Goal: Transaction & Acquisition: Purchase product/service

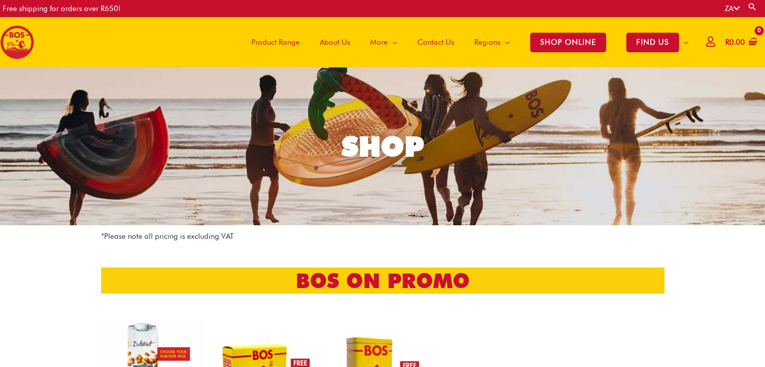
click at [286, 41] on span "Product Range" at bounding box center [276, 42] width 48 height 30
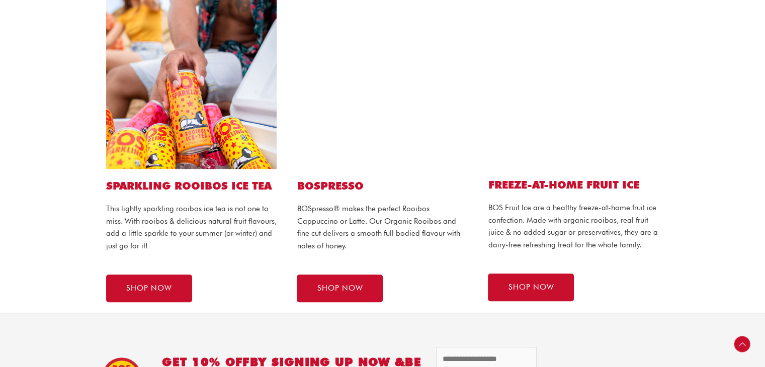
scroll to position [554, 0]
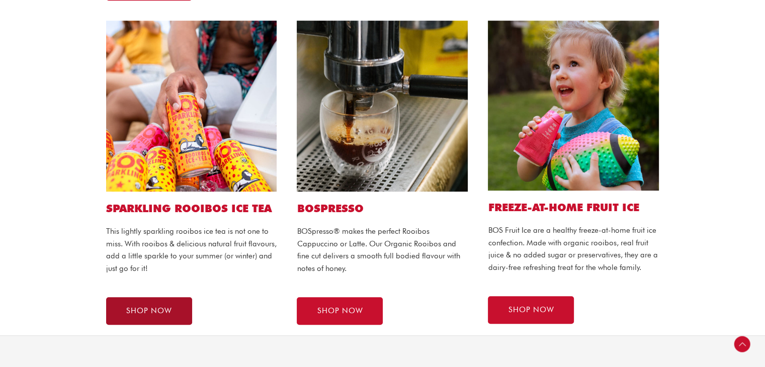
click at [177, 308] on link "SHOP NOW" at bounding box center [149, 311] width 86 height 28
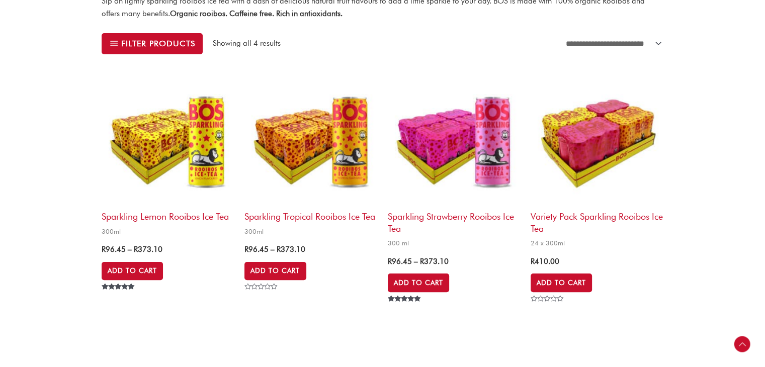
scroll to position [151, 0]
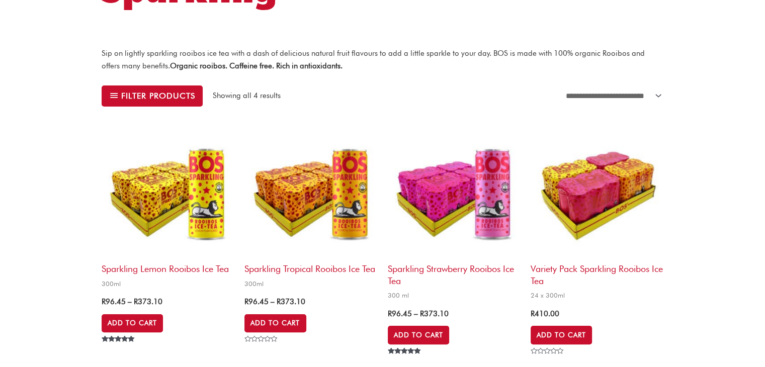
click at [480, 196] on img at bounding box center [454, 191] width 133 height 133
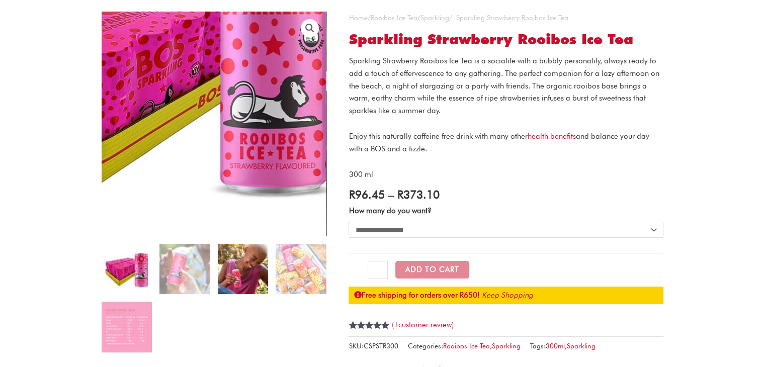
scroll to position [101, 0]
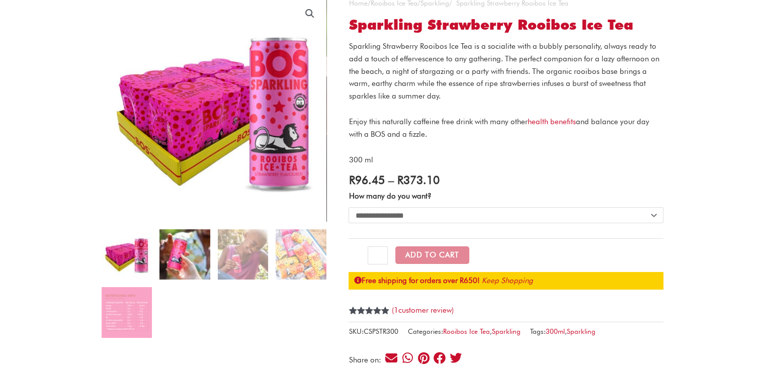
click at [190, 250] on img at bounding box center [185, 254] width 50 height 50
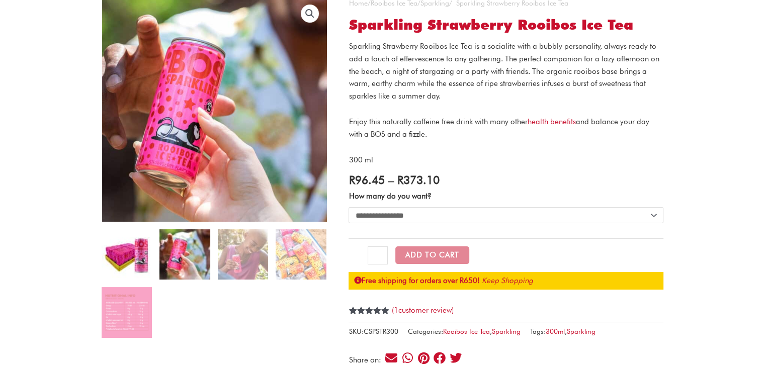
click at [140, 252] on img at bounding box center [127, 254] width 50 height 50
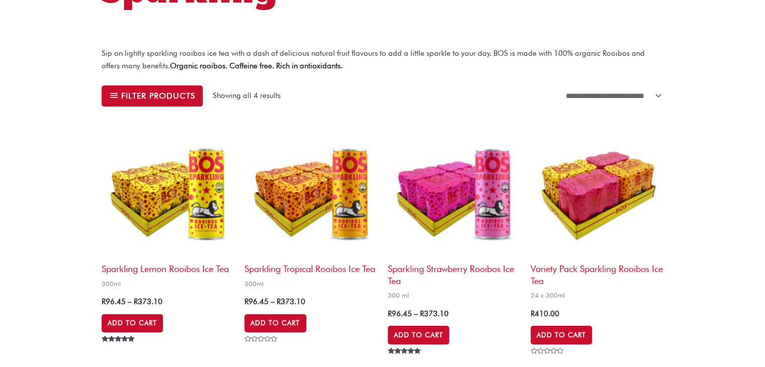
click at [362, 190] on img at bounding box center [311, 191] width 133 height 133
click at [200, 193] on img at bounding box center [168, 191] width 133 height 133
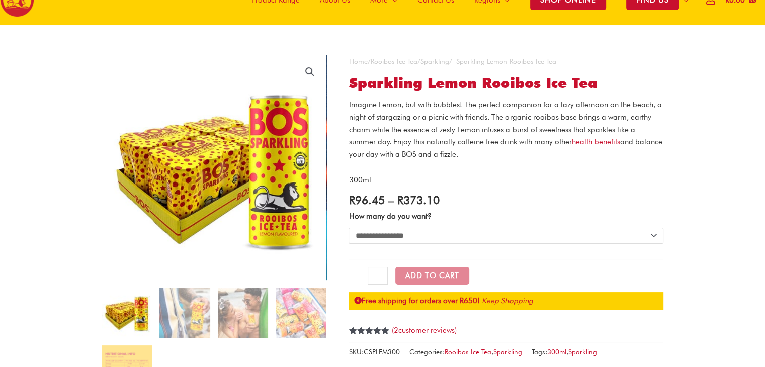
scroll to position [19, 0]
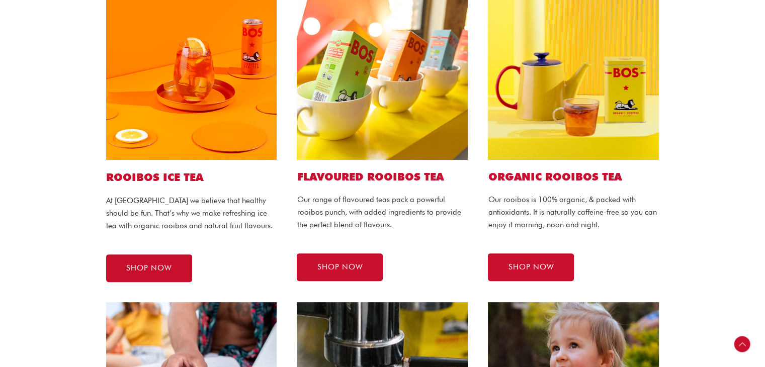
scroll to position [252, 0]
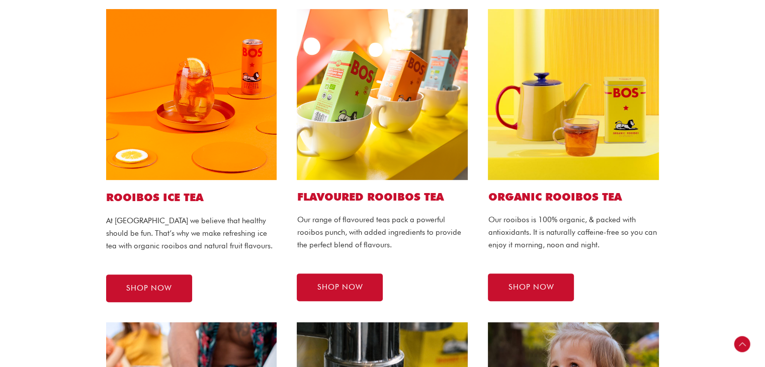
click at [208, 110] on img at bounding box center [191, 94] width 171 height 171
click at [142, 293] on link "SHOP NOW" at bounding box center [149, 289] width 86 height 28
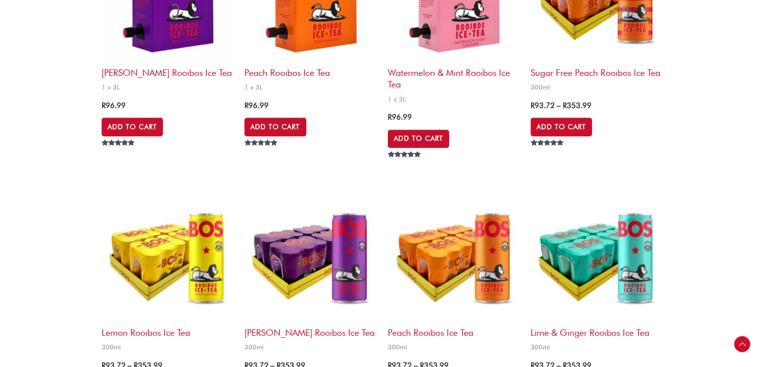
scroll to position [956, 0]
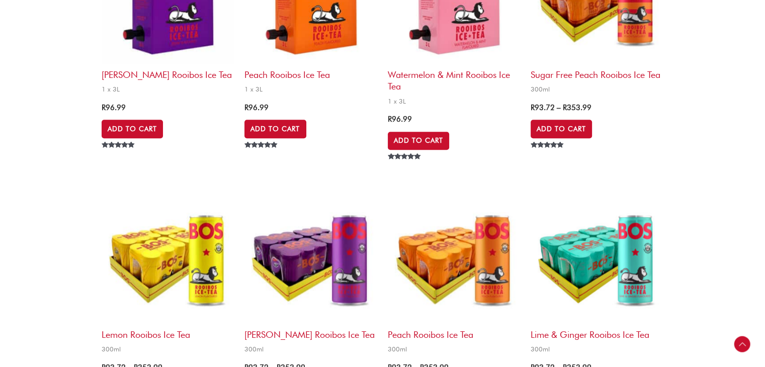
click at [619, 249] on img at bounding box center [597, 257] width 133 height 133
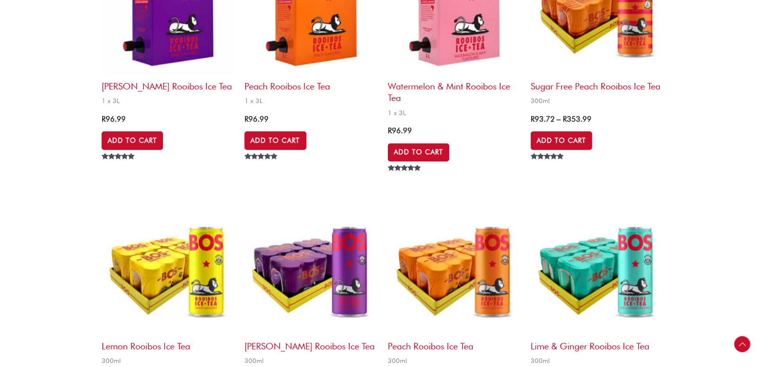
scroll to position [956, 0]
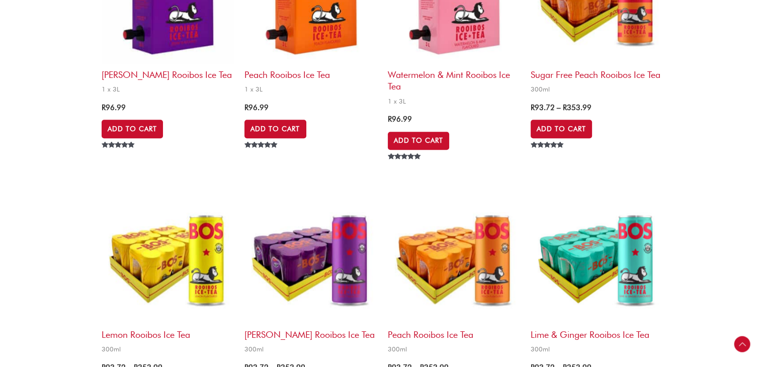
click at [478, 252] on img at bounding box center [454, 257] width 133 height 133
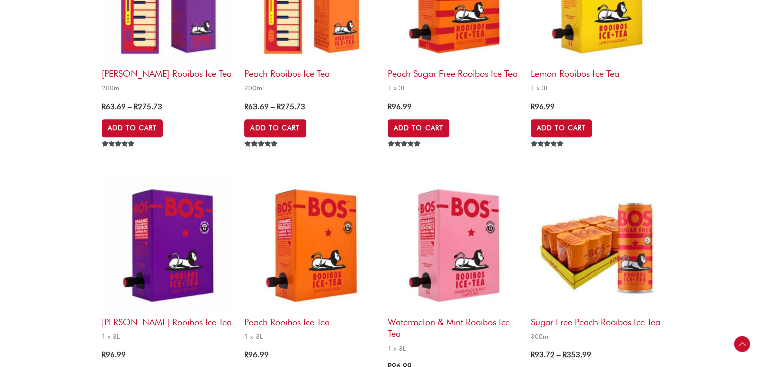
scroll to position [705, 0]
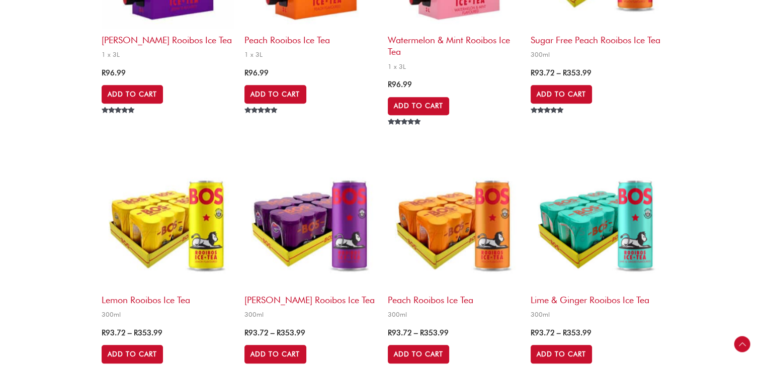
scroll to position [1006, 0]
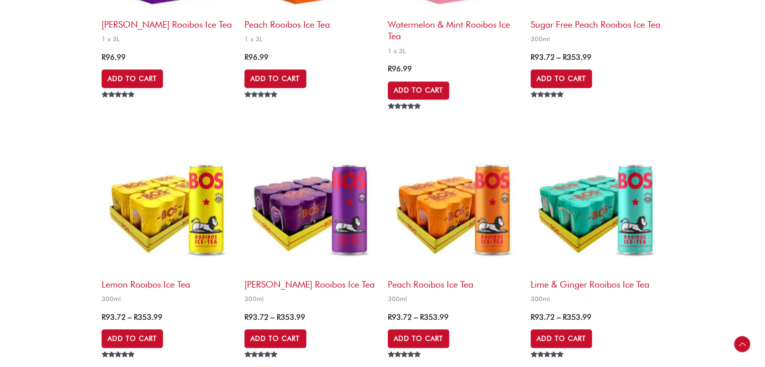
click at [327, 222] on img at bounding box center [311, 207] width 133 height 133
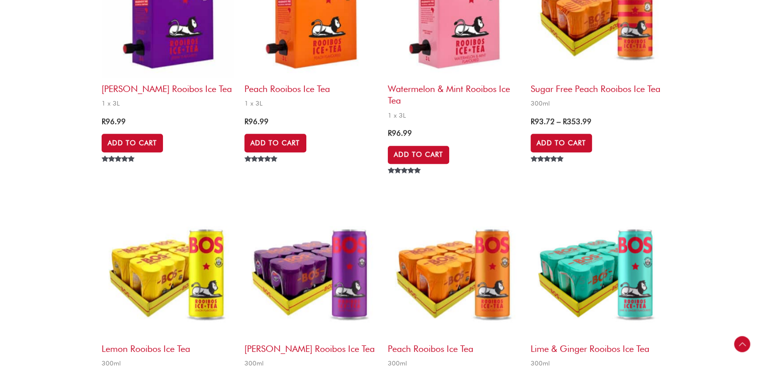
scroll to position [1006, 0]
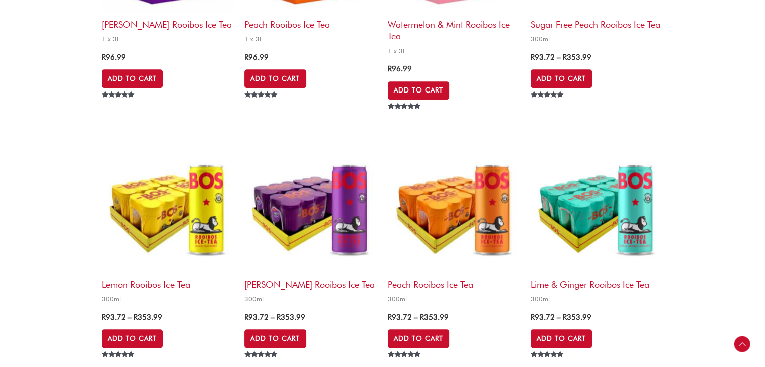
click at [195, 208] on img at bounding box center [168, 207] width 133 height 133
